Goal: Check status

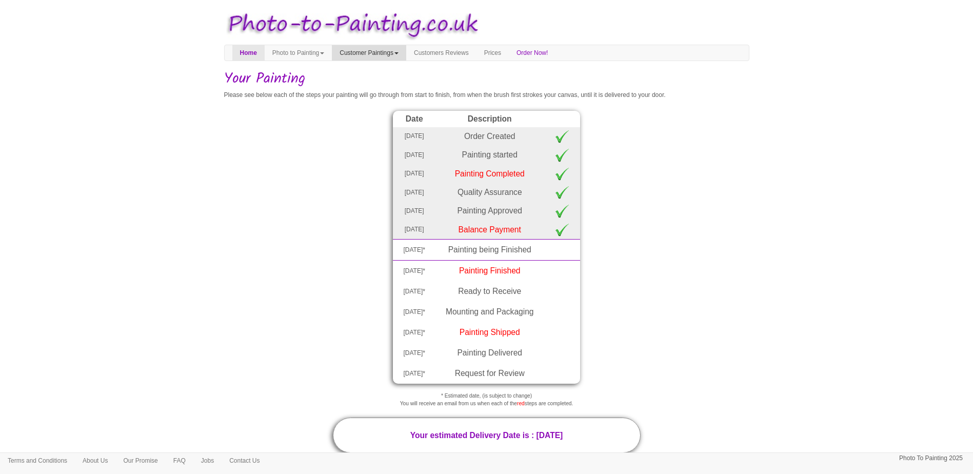
click at [406, 54] on link "Customer Paintings" at bounding box center [369, 52] width 74 height 15
click at [412, 83] on link "Painting of the Month" at bounding box center [372, 84] width 81 height 14
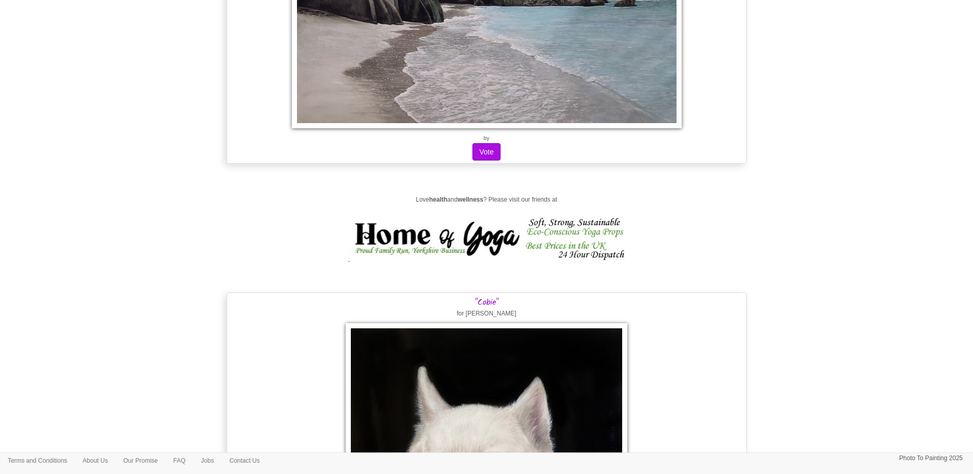
scroll to position [15500, 0]
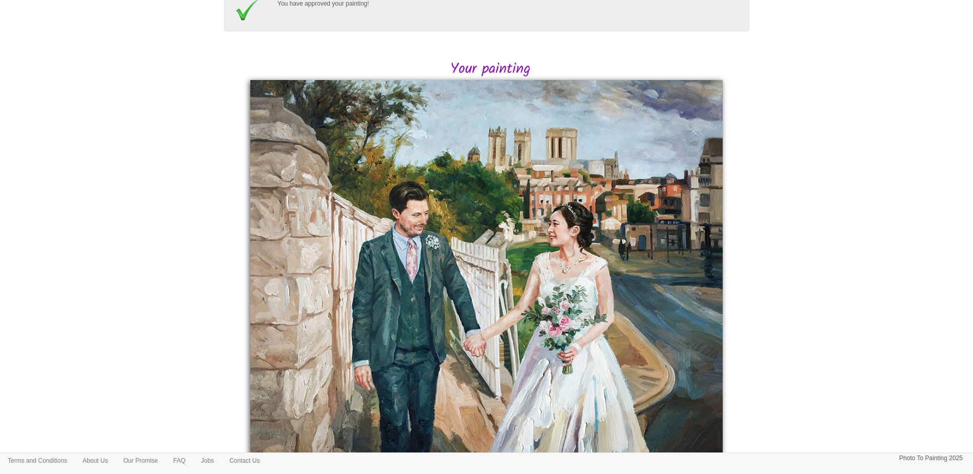
scroll to position [150, 0]
